Goal: Information Seeking & Learning: Learn about a topic

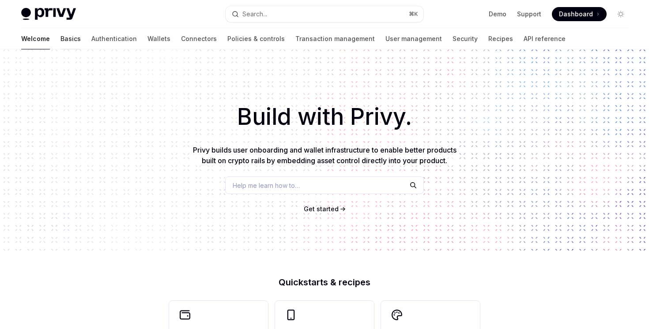
click at [60, 40] on link "Basics" at bounding box center [70, 38] width 20 height 21
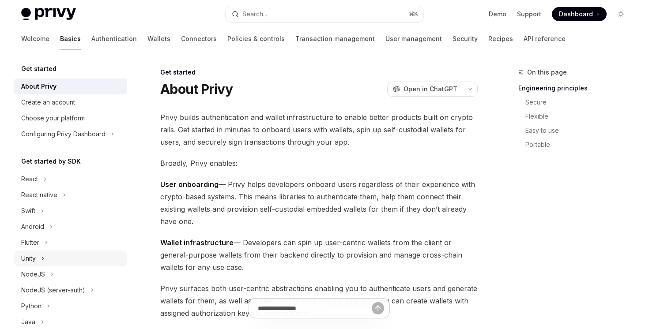
scroll to position [156, 0]
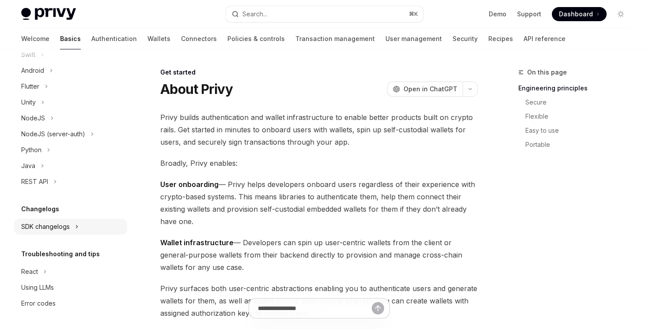
click at [55, 232] on div "SDK changelogs" at bounding box center [45, 227] width 49 height 11
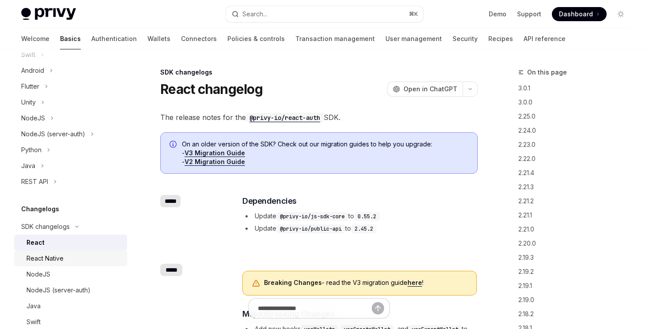
click at [59, 261] on div "React Native" at bounding box center [44, 258] width 37 height 11
type textarea "*"
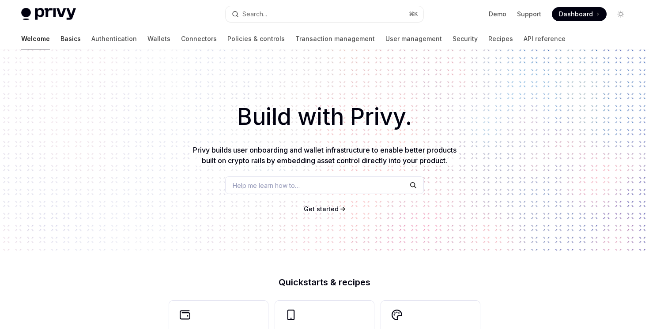
click at [60, 47] on link "Basics" at bounding box center [70, 38] width 20 height 21
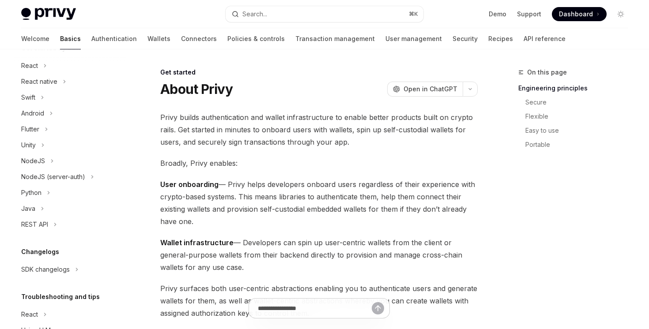
scroll to position [156, 0]
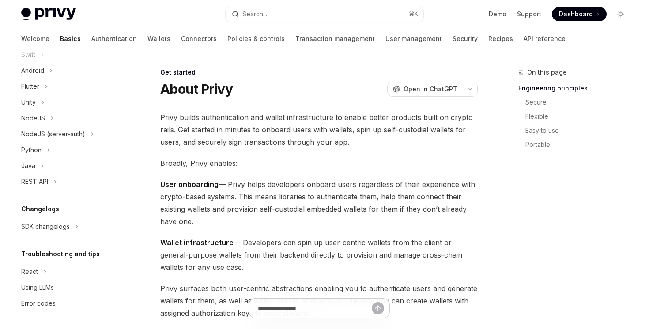
click at [55, 236] on div "Get started About Privy Create an account Choose your platform Configuring Priv…" at bounding box center [70, 109] width 113 height 404
click at [57, 229] on div "SDK changelogs" at bounding box center [45, 227] width 49 height 11
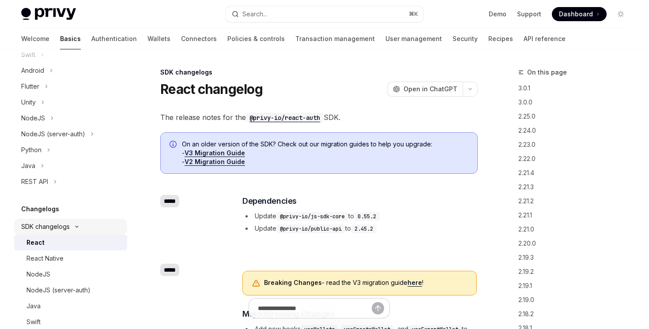
type textarea "*"
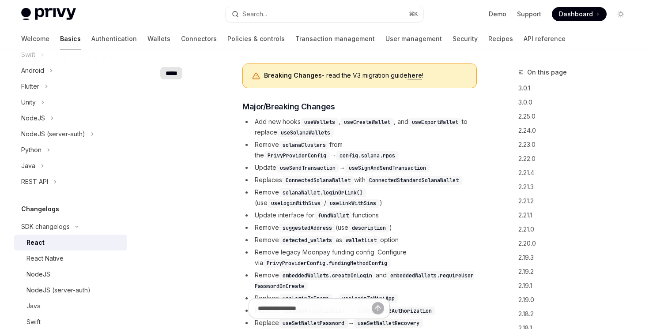
scroll to position [519, 0]
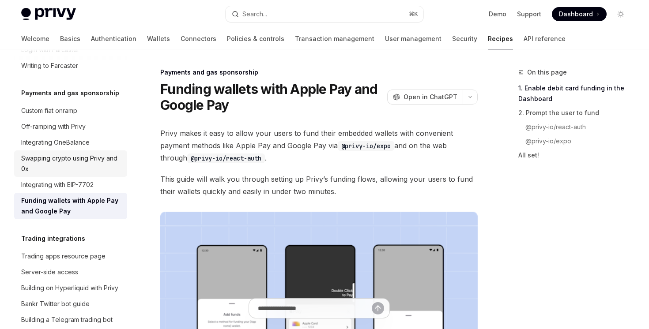
scroll to position [755, 0]
click at [98, 154] on div "Swapping crypto using Privy and 0x" at bounding box center [71, 164] width 101 height 21
type textarea "*"
